Goal: Task Accomplishment & Management: Manage account settings

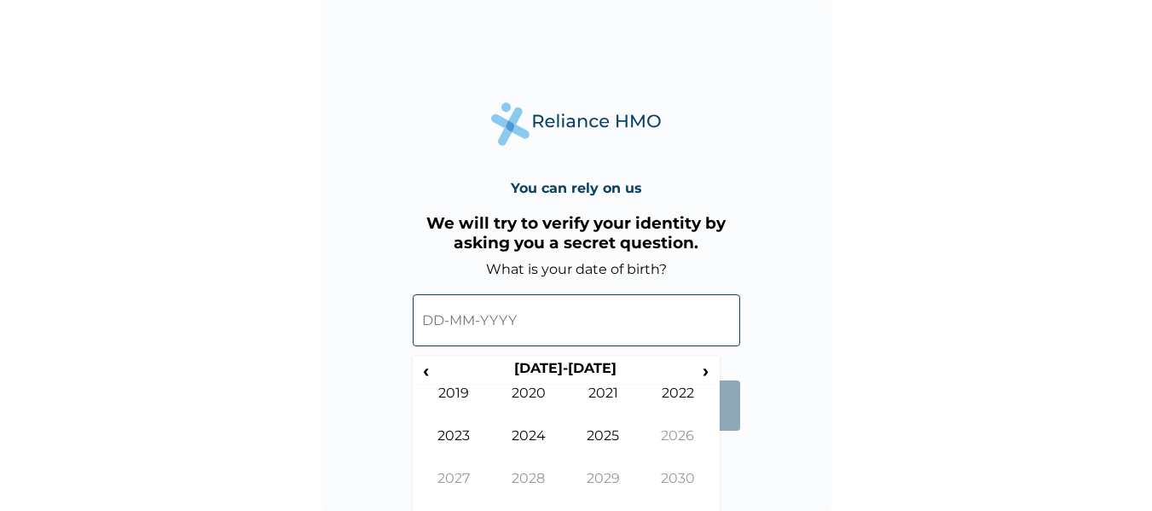
scroll to position [6, 0]
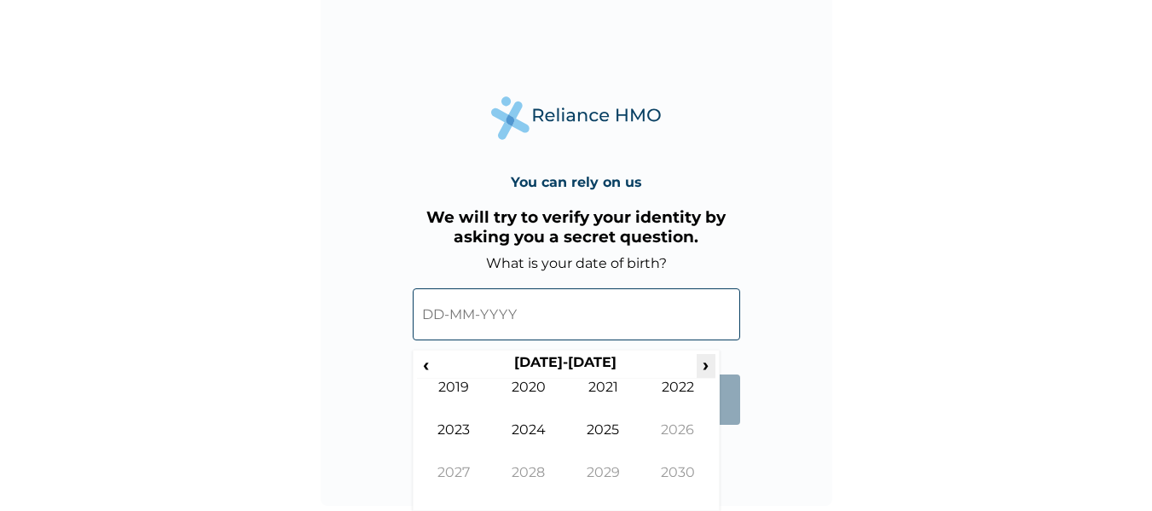
click at [706, 359] on span "›" at bounding box center [706, 364] width 19 height 21
click at [419, 375] on span "‹" at bounding box center [426, 364] width 18 height 21
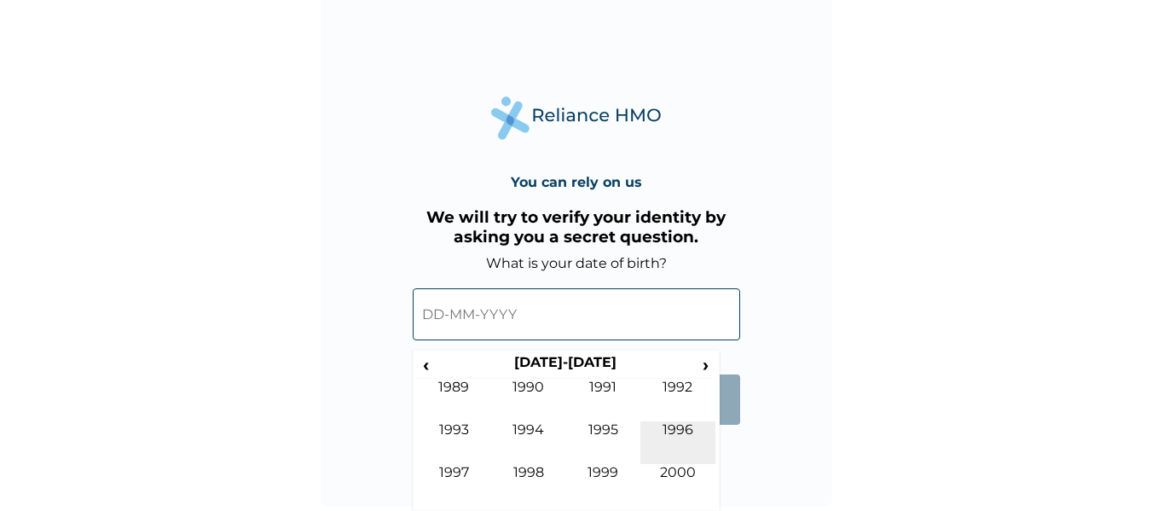
click at [668, 421] on td "1996" at bounding box center [677, 442] width 75 height 43
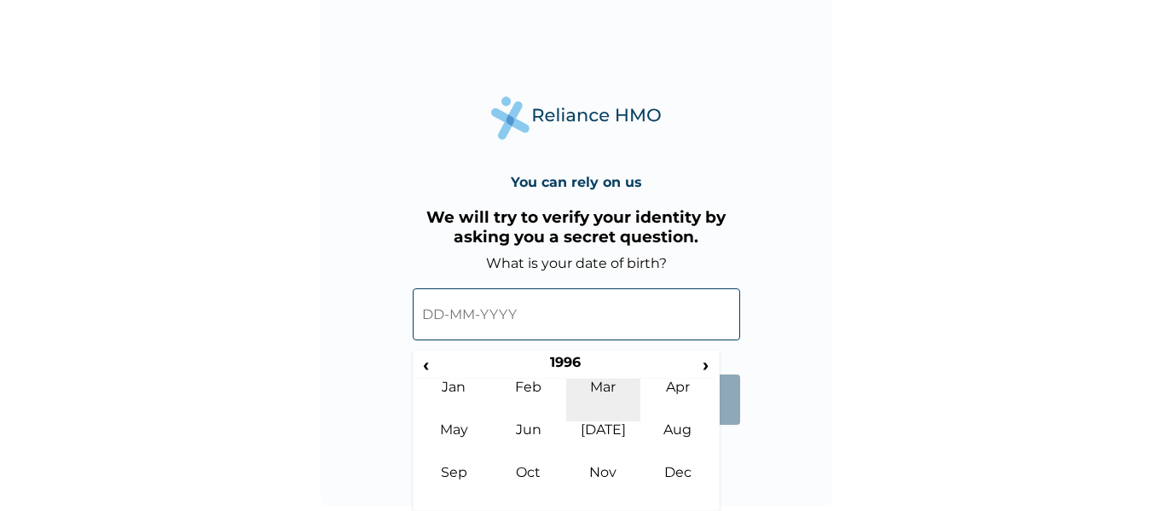
click at [585, 393] on td "Mar" at bounding box center [603, 400] width 75 height 43
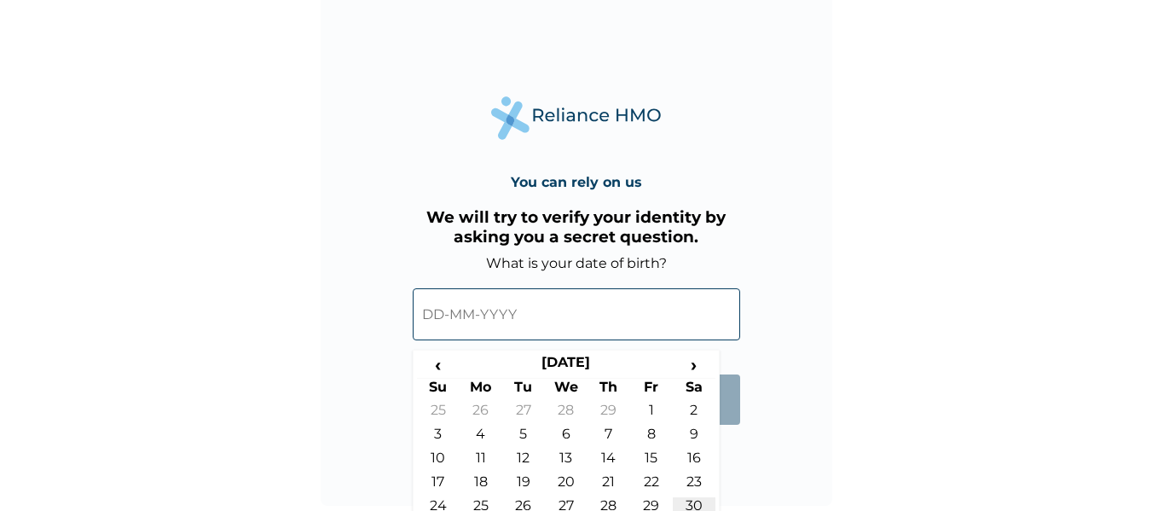
click at [691, 502] on td "30" at bounding box center [694, 509] width 43 height 24
type input "30-03-1996"
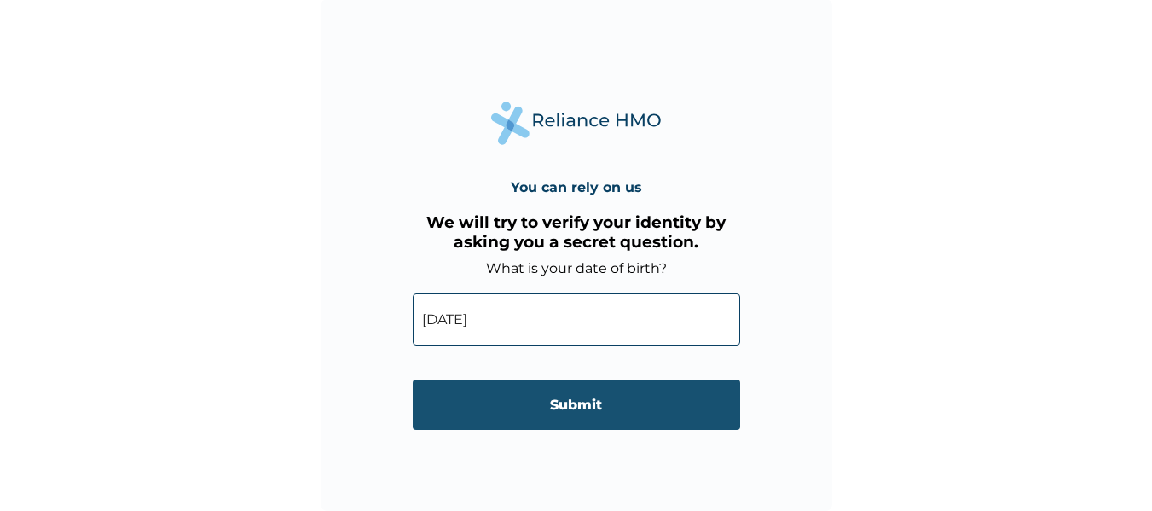
click at [530, 420] on input "Submit" at bounding box center [576, 404] width 327 height 50
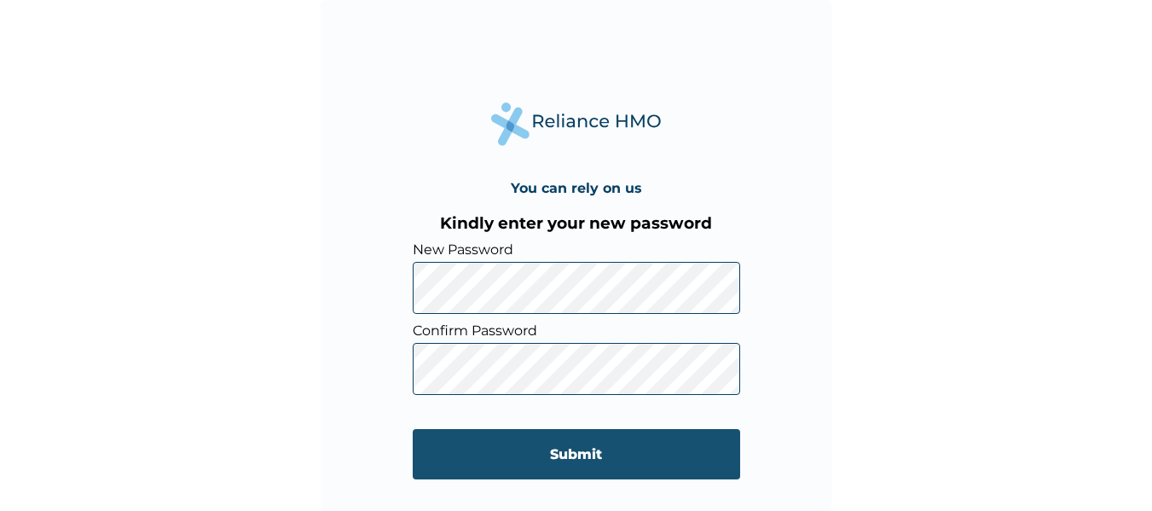
click at [467, 445] on input "Submit" at bounding box center [576, 454] width 327 height 50
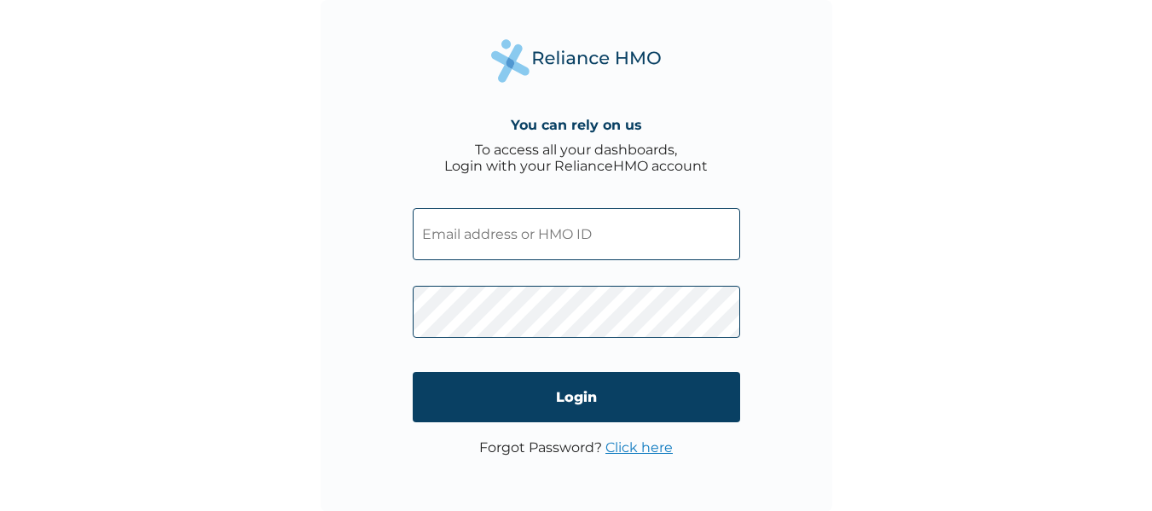
click at [599, 237] on input "text" at bounding box center [576, 234] width 327 height 52
type input "S"
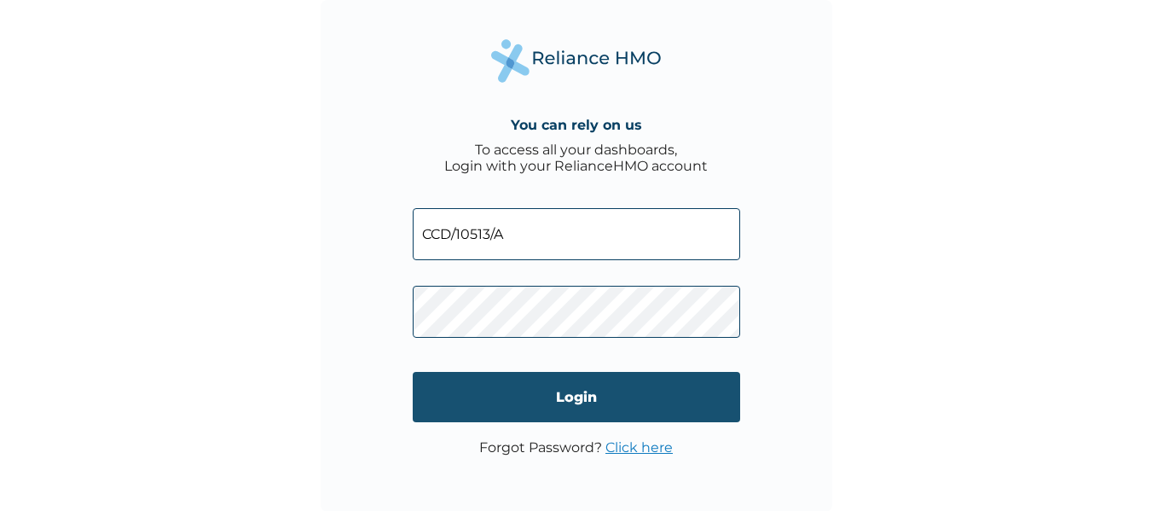
type input "CCD/10513/A"
click at [565, 395] on input "Login" at bounding box center [576, 397] width 327 height 50
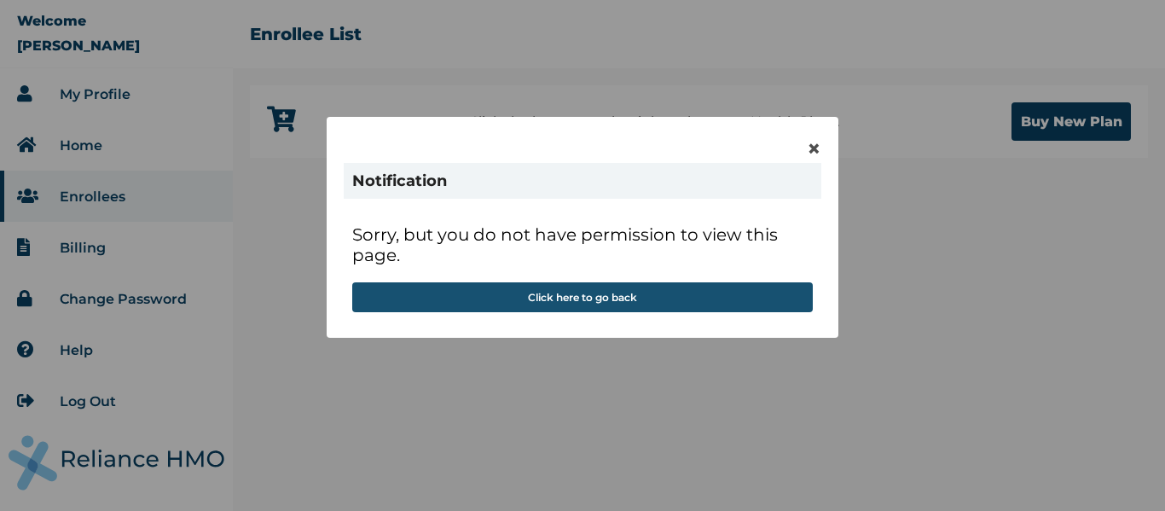
click at [605, 298] on button "Click here to go back" at bounding box center [582, 297] width 460 height 30
